Goal: Information Seeking & Learning: Find specific fact

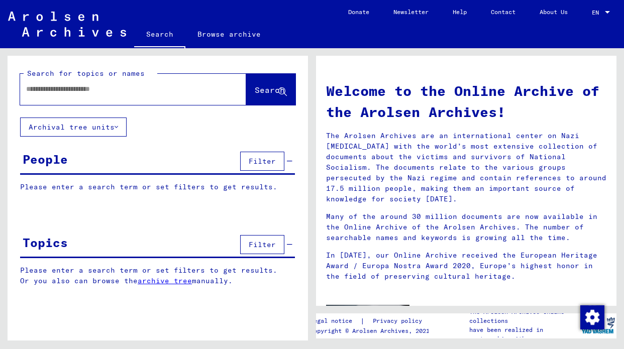
click at [144, 88] on input "text" at bounding box center [121, 89] width 190 height 11
type input "**********"
click at [118, 127] on icon at bounding box center [116, 127] width 4 height 7
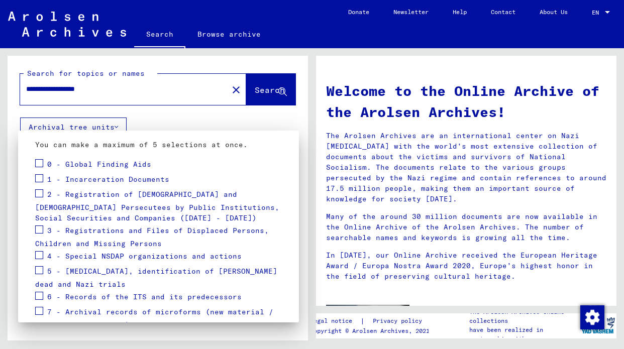
scroll to position [108, 0]
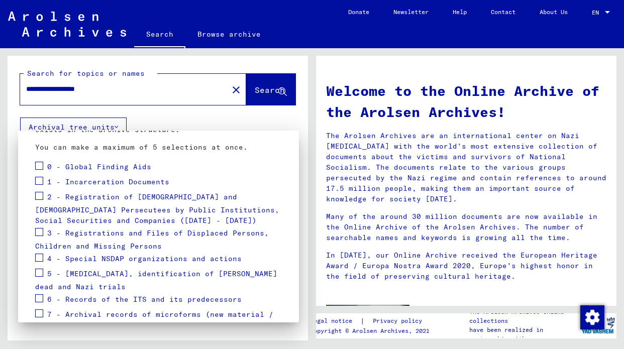
click at [39, 165] on span at bounding box center [39, 166] width 8 height 8
click at [219, 113] on div at bounding box center [312, 174] width 624 height 349
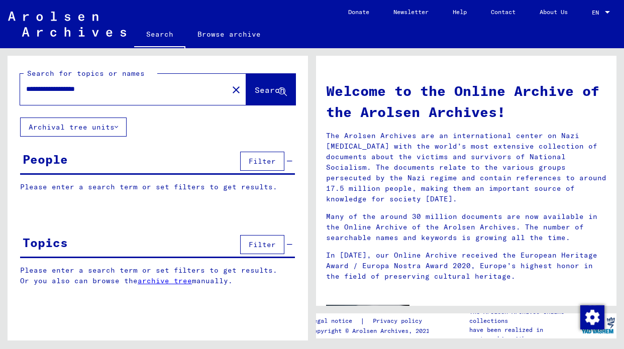
click at [122, 126] on button "Archival tree units" at bounding box center [73, 127] width 106 height 19
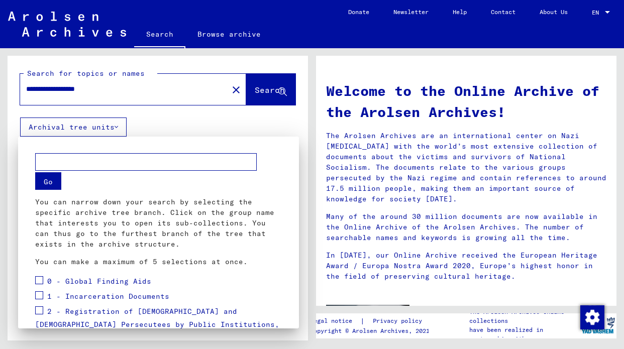
click at [50, 183] on button "Go" at bounding box center [48, 181] width 26 height 18
click at [281, 92] on div at bounding box center [312, 174] width 624 height 349
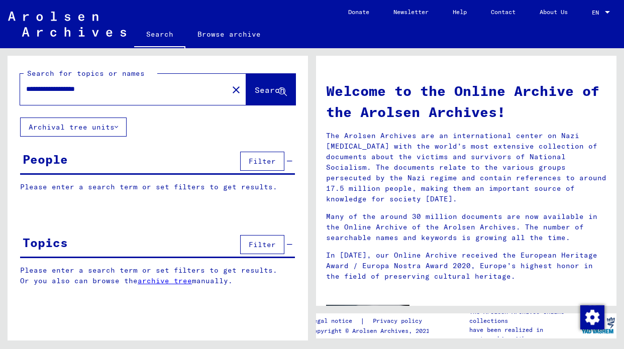
click at [266, 160] on span "Filter" at bounding box center [262, 161] width 27 height 9
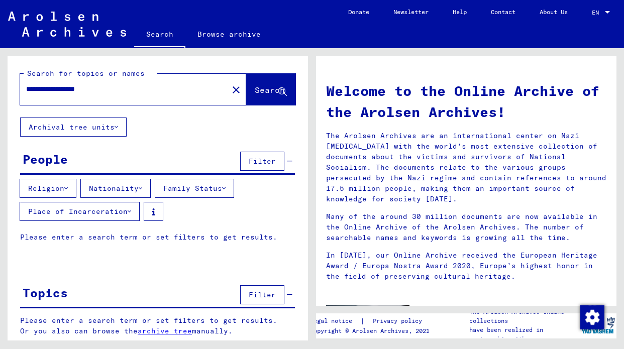
click at [142, 189] on icon at bounding box center [141, 188] width 4 height 7
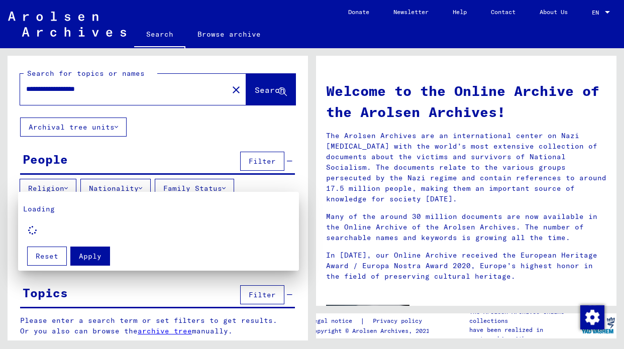
click at [67, 187] on div at bounding box center [312, 174] width 624 height 349
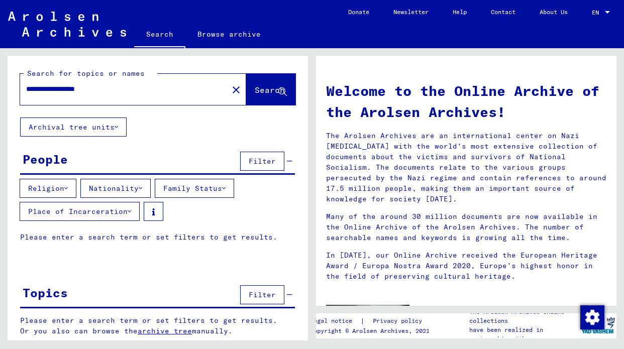
click at [67, 187] on icon at bounding box center [66, 188] width 4 height 7
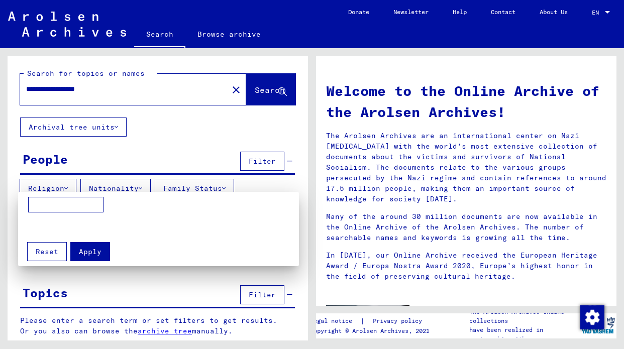
click at [84, 205] on input at bounding box center [65, 205] width 75 height 16
type input "********"
click at [87, 252] on span "Apply" at bounding box center [90, 251] width 23 height 9
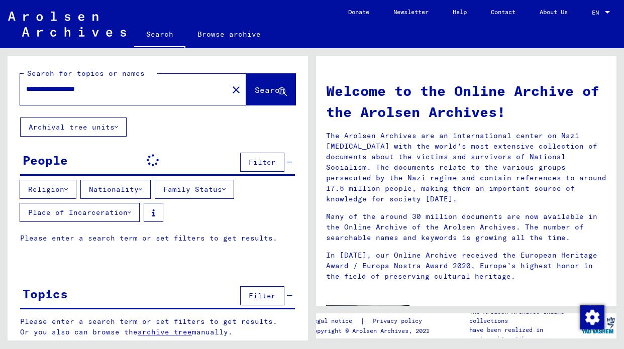
click at [142, 188] on icon at bounding box center [141, 189] width 4 height 7
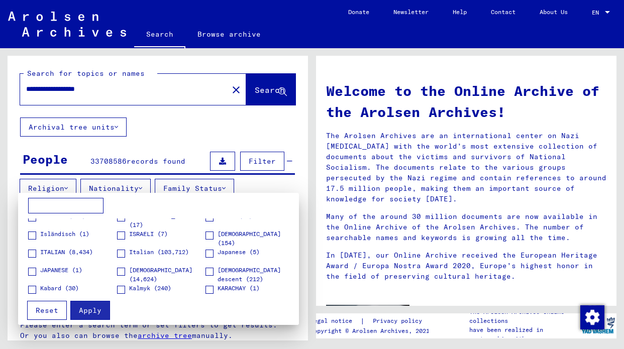
scroll to position [695, 0]
click at [120, 252] on span at bounding box center [121, 253] width 8 height 8
click at [97, 309] on span "Apply" at bounding box center [90, 310] width 23 height 9
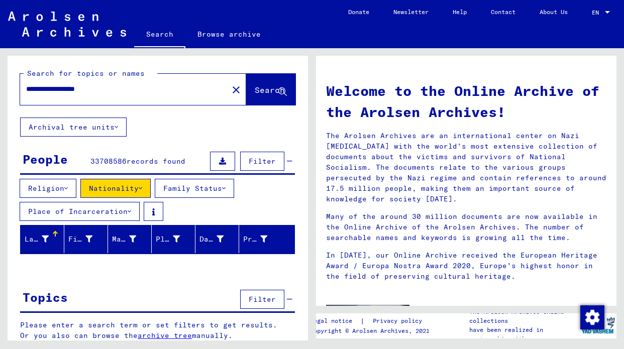
click at [225, 188] on icon at bounding box center [224, 188] width 4 height 7
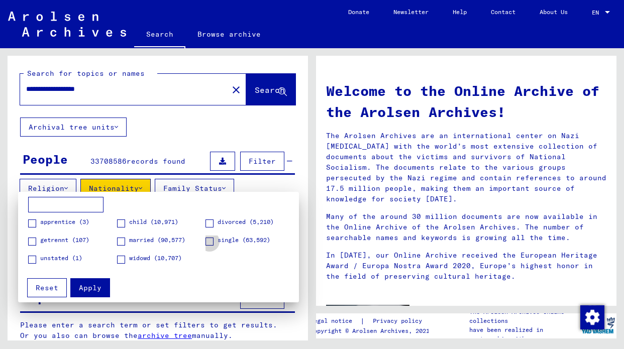
click at [208, 243] on span at bounding box center [209, 242] width 8 height 8
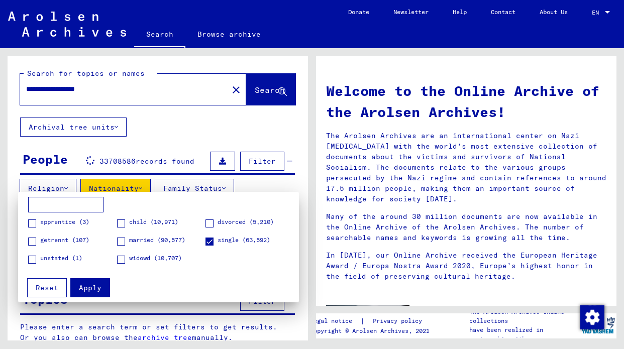
click at [85, 293] on button "Apply" at bounding box center [90, 287] width 40 height 19
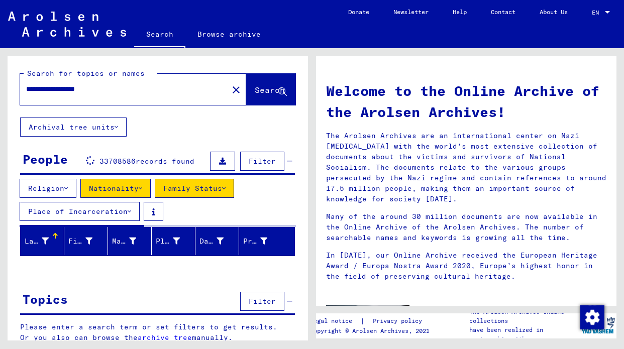
click at [129, 210] on icon at bounding box center [130, 211] width 4 height 7
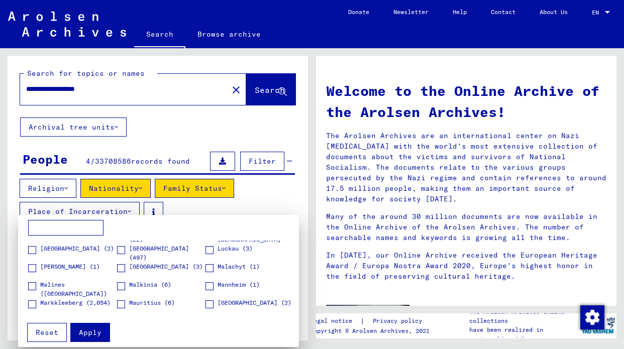
click at [216, 199] on div at bounding box center [312, 174] width 624 height 349
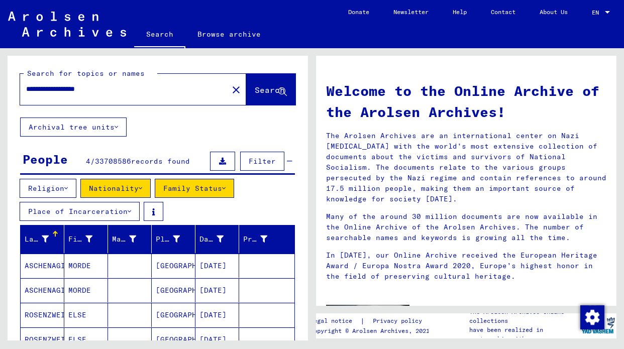
click at [131, 210] on icon at bounding box center [130, 211] width 4 height 7
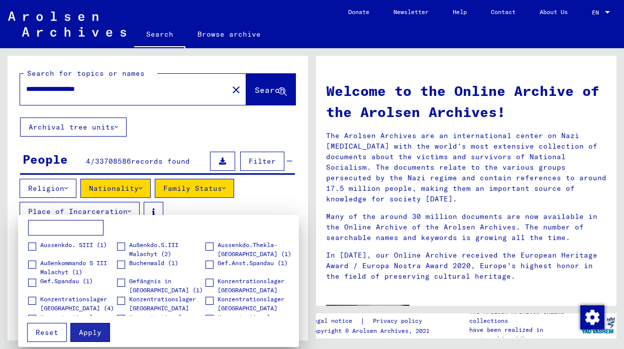
click at [235, 201] on div at bounding box center [312, 174] width 624 height 349
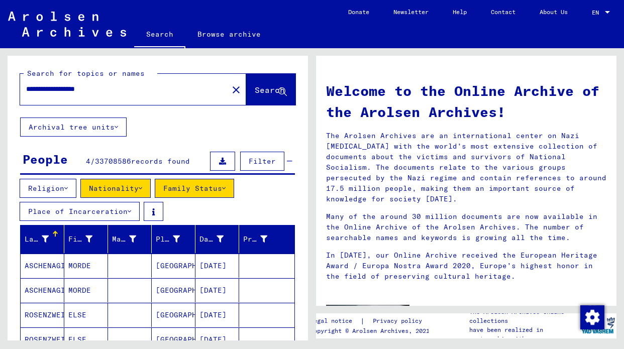
click at [261, 199] on div "Religion Nationality Family Status Place of Incarceration" at bounding box center [158, 202] width 300 height 46
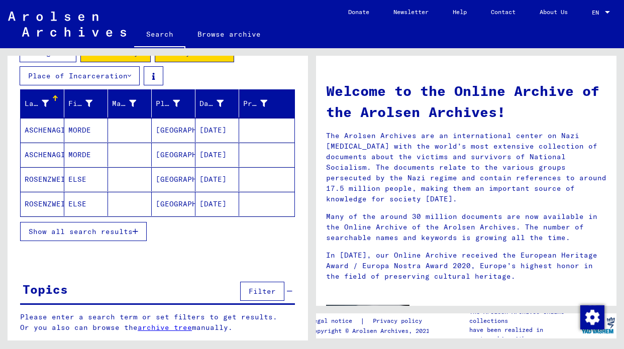
scroll to position [136, 0]
click at [261, 292] on span "Filter" at bounding box center [262, 291] width 27 height 9
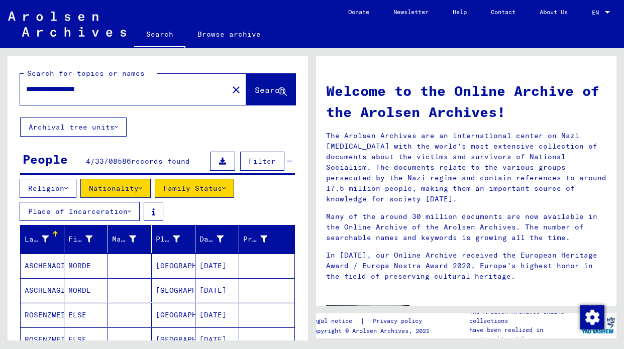
scroll to position [0, 0]
click at [68, 188] on icon at bounding box center [66, 188] width 4 height 7
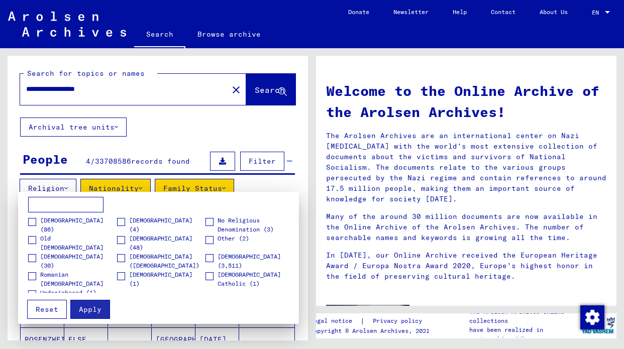
scroll to position [35, 0]
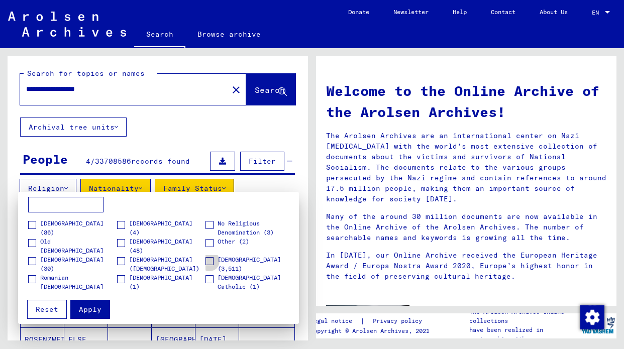
click at [211, 259] on span at bounding box center [209, 261] width 8 height 8
click at [80, 310] on span "Apply" at bounding box center [90, 309] width 23 height 9
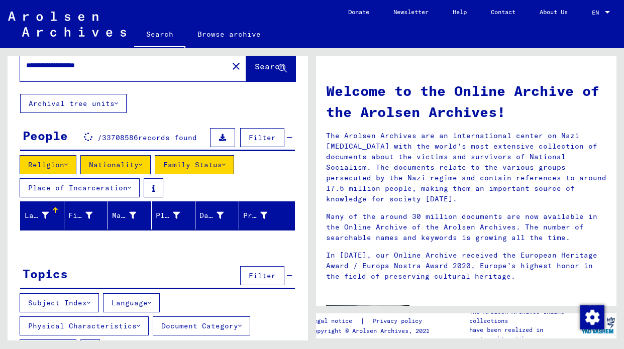
scroll to position [38, 0]
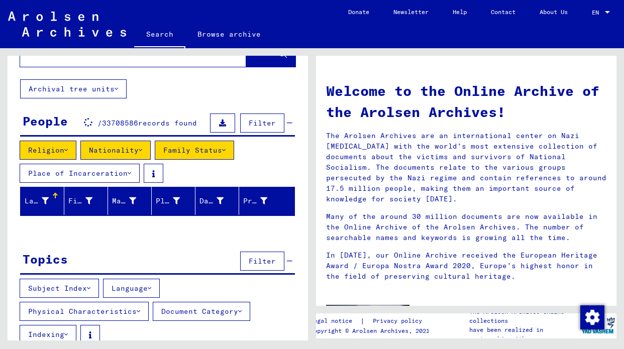
click at [264, 259] on span "Filter" at bounding box center [262, 261] width 27 height 9
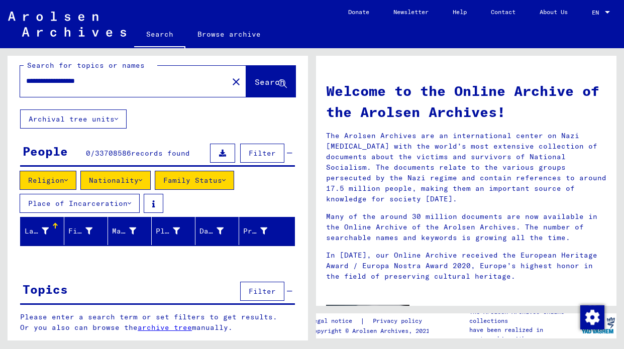
scroll to position [0, 0]
click at [130, 201] on icon at bounding box center [130, 203] width 4 height 7
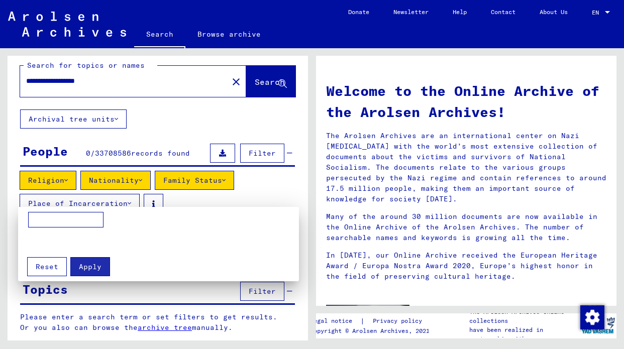
click at [130, 201] on div at bounding box center [312, 174] width 624 height 349
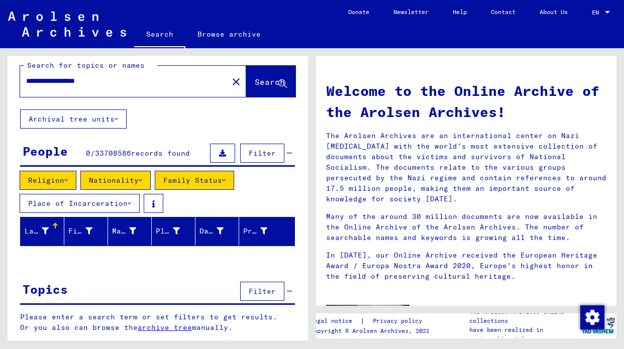
click at [124, 203] on button "Place of Incarceration" at bounding box center [80, 203] width 120 height 19
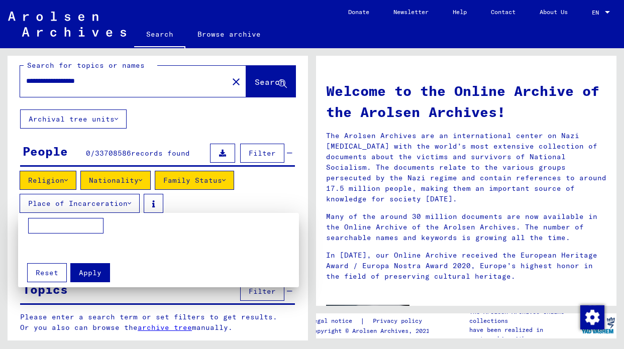
click at [90, 224] on input at bounding box center [65, 226] width 75 height 16
type input "******"
click at [87, 272] on span "Apply" at bounding box center [90, 272] width 23 height 9
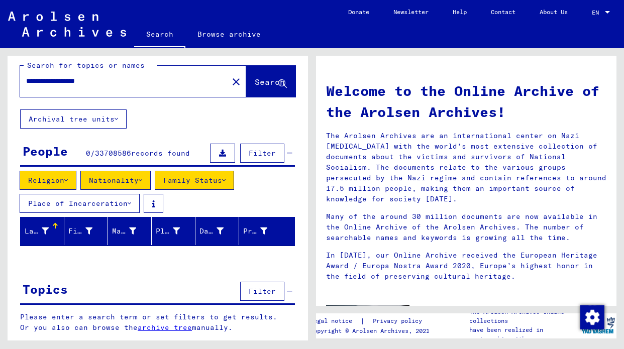
click at [131, 203] on icon at bounding box center [130, 203] width 4 height 7
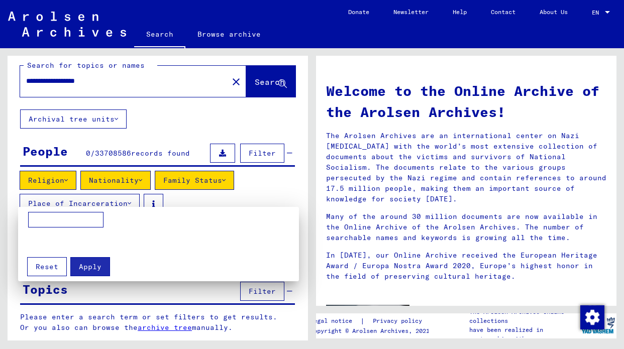
click at [125, 233] on mat-grid-list at bounding box center [161, 241] width 266 height 18
click at [51, 270] on span "Reset" at bounding box center [47, 266] width 23 height 9
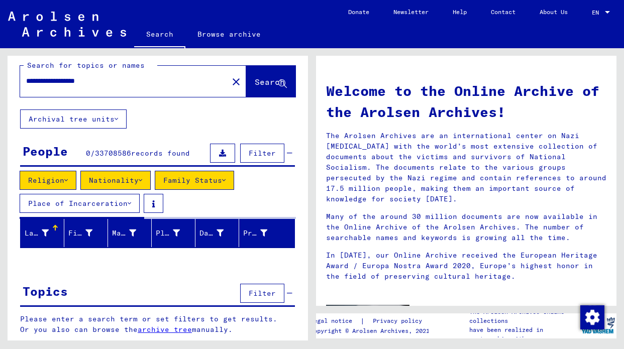
click at [131, 203] on icon at bounding box center [130, 203] width 4 height 7
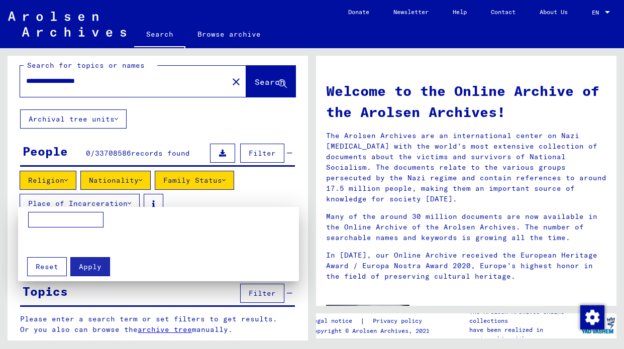
click at [200, 199] on div at bounding box center [312, 174] width 624 height 349
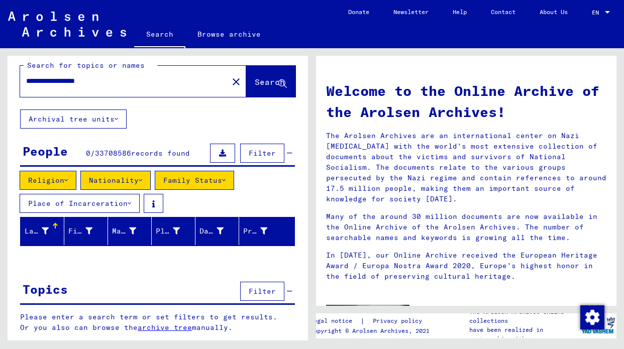
scroll to position [8, 0]
click at [175, 328] on link "archive tree" at bounding box center [165, 327] width 54 height 9
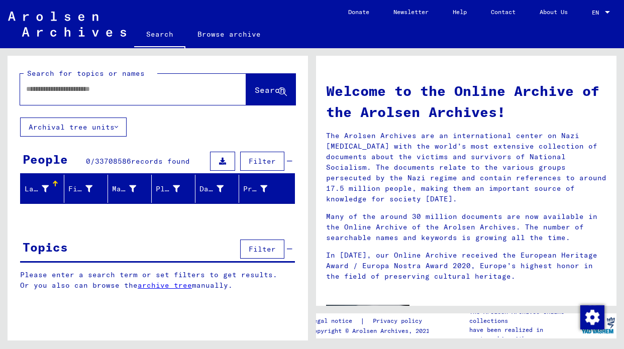
click at [142, 87] on input "text" at bounding box center [121, 89] width 190 height 11
type input "**********"
click at [281, 89] on icon at bounding box center [282, 92] width 9 height 9
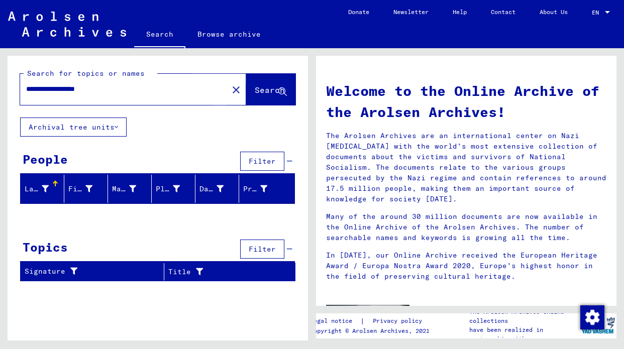
click at [260, 91] on span "Search" at bounding box center [270, 90] width 30 height 10
click at [280, 90] on icon at bounding box center [282, 92] width 9 height 9
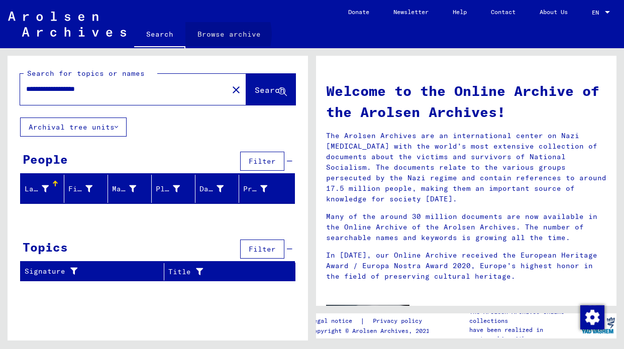
click at [219, 34] on link "Browse archive" at bounding box center [228, 34] width 87 height 24
